Goal: Task Accomplishment & Management: Use online tool/utility

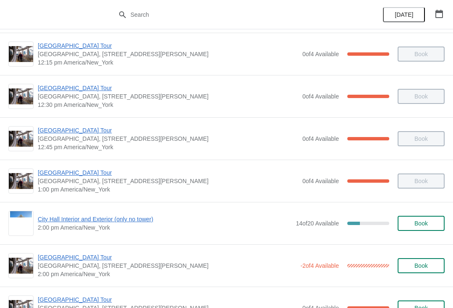
scroll to position [469, 0]
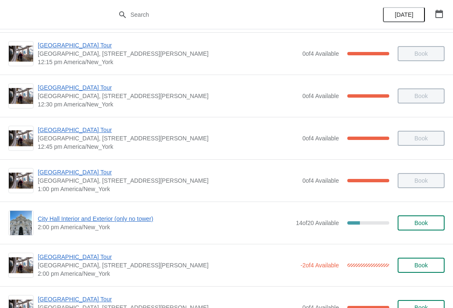
click at [125, 231] on span "2:00 pm America/New_York" at bounding box center [165, 227] width 254 height 8
click at [119, 220] on span "City Hall Interior and Exterior (only no tower)" at bounding box center [165, 219] width 254 height 8
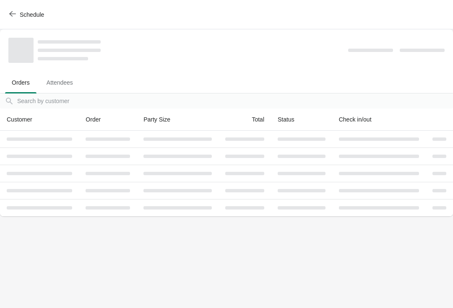
scroll to position [0, 0]
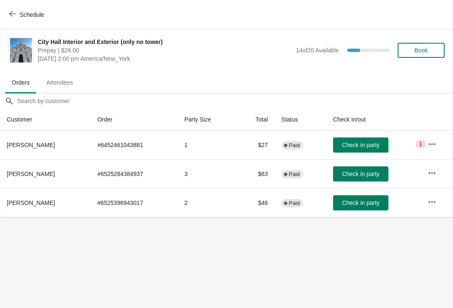
click at [365, 143] on span "Check in party" at bounding box center [360, 145] width 37 height 7
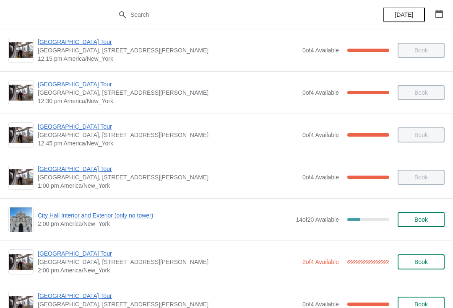
scroll to position [473, 0]
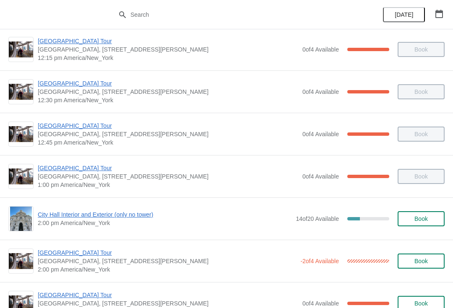
click at [98, 218] on span "City Hall Interior and Exterior (only no tower)" at bounding box center [165, 215] width 254 height 8
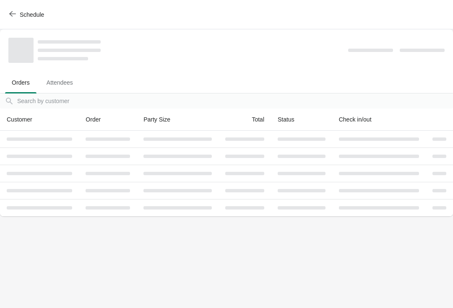
scroll to position [0, 0]
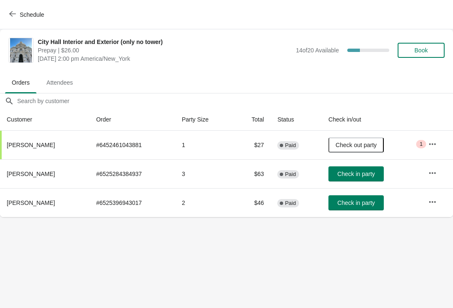
click at [359, 206] on span "Check in party" at bounding box center [355, 203] width 37 height 7
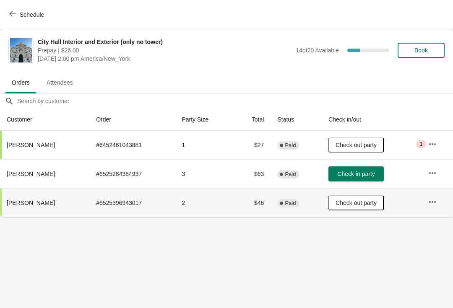
click at [375, 172] on button "Check in party" at bounding box center [356, 174] width 55 height 15
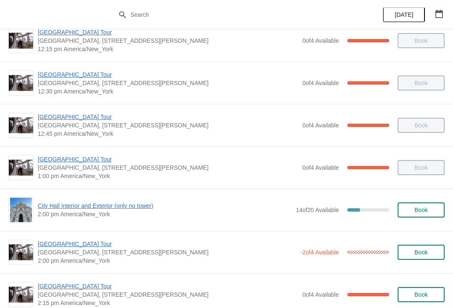
scroll to position [482, 0]
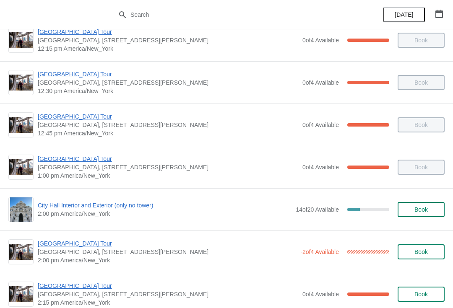
click at [97, 247] on span "[GEOGRAPHIC_DATA] Tour" at bounding box center [167, 244] width 259 height 8
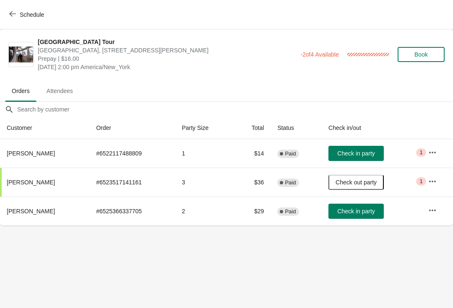
click at [372, 144] on td "Check in party" at bounding box center [372, 153] width 100 height 29
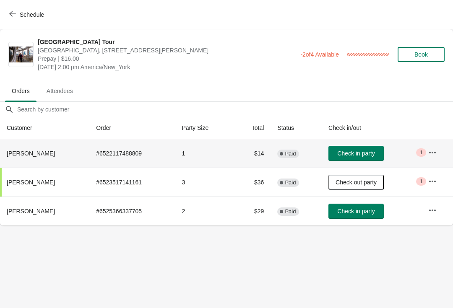
click at [363, 157] on span "Check in party" at bounding box center [355, 153] width 37 height 7
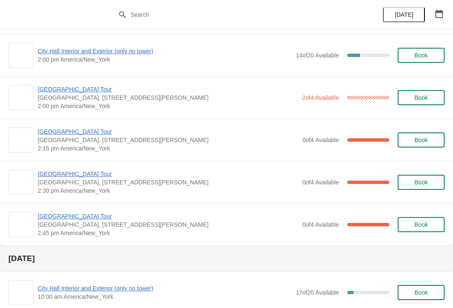
scroll to position [637, 0]
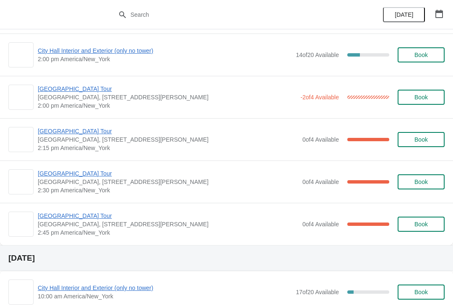
click at [95, 134] on span "[GEOGRAPHIC_DATA] Tour" at bounding box center [168, 131] width 261 height 8
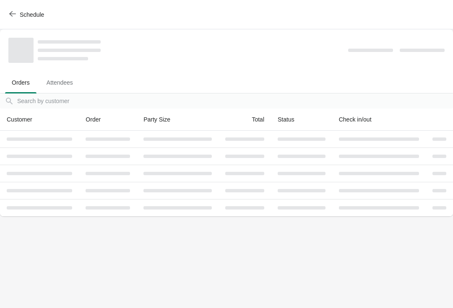
scroll to position [0, 0]
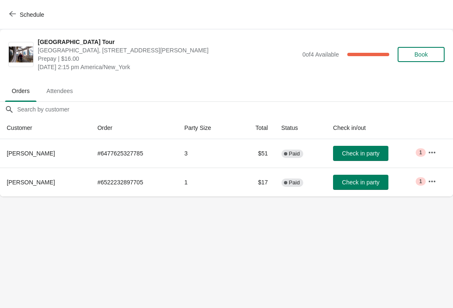
click at [385, 149] on button "Check in party" at bounding box center [360, 153] width 55 height 15
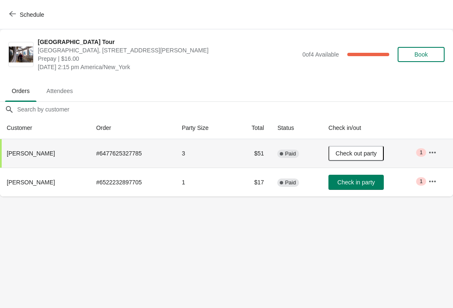
click at [387, 274] on body "Schedule City Hall Tower Tour City Hall Visitor Center, 1400 John F Kennedy Bou…" at bounding box center [226, 154] width 453 height 308
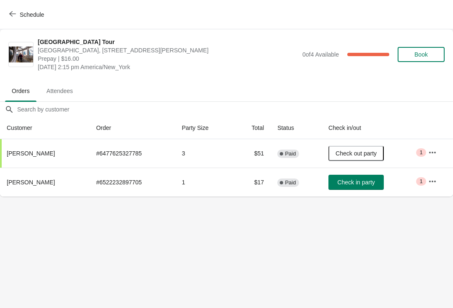
click at [408, 256] on body "Schedule City Hall Tower Tour City Hall Visitor Center, 1400 John F Kennedy Bou…" at bounding box center [226, 154] width 453 height 308
click at [408, 257] on body "Schedule City Hall Tower Tour City Hall Visitor Center, 1400 John F Kennedy Bou…" at bounding box center [226, 154] width 453 height 308
click at [374, 147] on button "Check out party" at bounding box center [356, 153] width 55 height 15
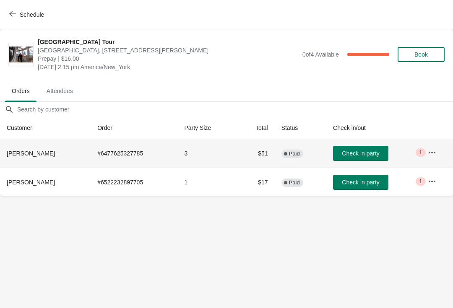
click at [371, 154] on span "Check in party" at bounding box center [360, 153] width 37 height 7
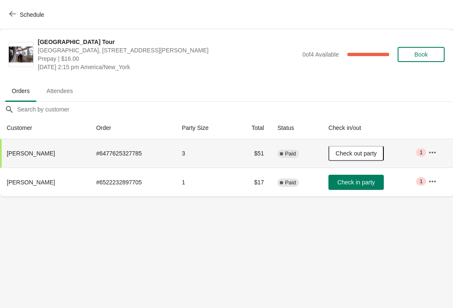
click at [18, 11] on span "Schedule" at bounding box center [27, 14] width 33 height 8
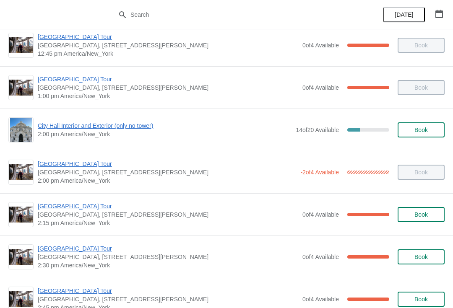
scroll to position [561, 0]
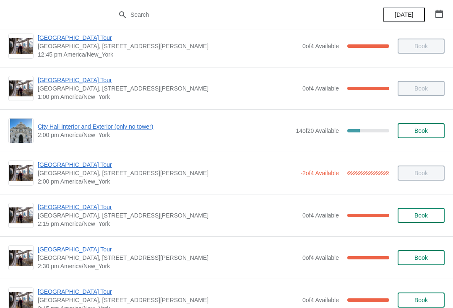
click at [84, 211] on span "[GEOGRAPHIC_DATA] Tour" at bounding box center [168, 207] width 261 height 8
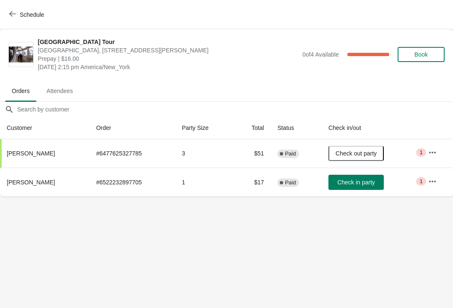
click at [366, 179] on span "Check in party" at bounding box center [355, 182] width 37 height 7
